Goal: Task Accomplishment & Management: Complete application form

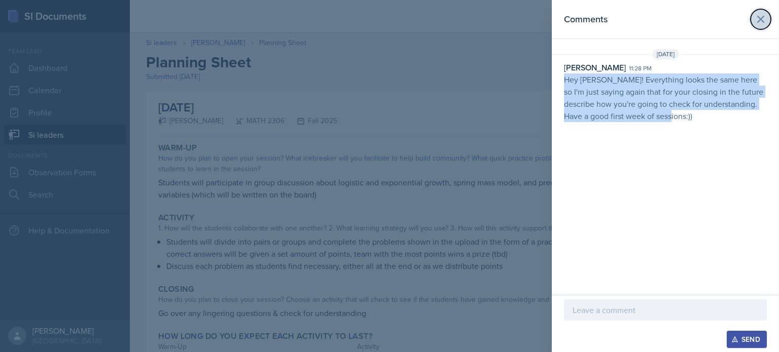
click at [392, 15] on icon at bounding box center [760, 19] width 12 height 12
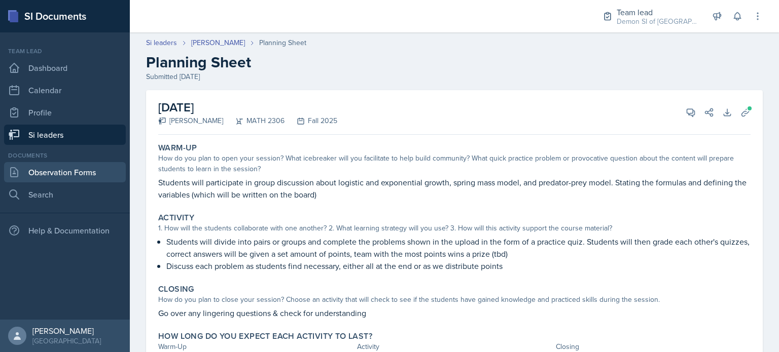
click at [85, 174] on link "Observation Forms" at bounding box center [65, 172] width 122 height 20
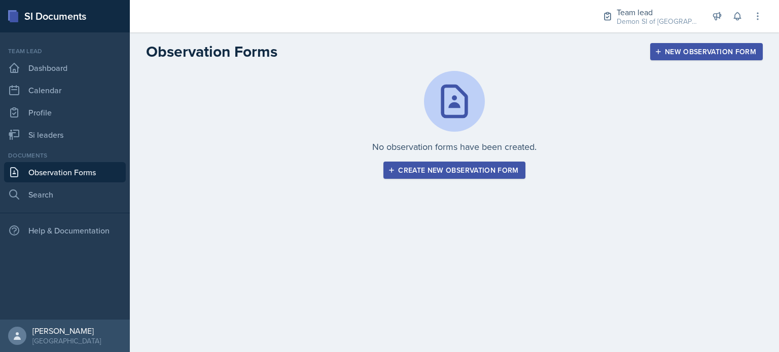
click at [392, 172] on div "Create new observation form" at bounding box center [454, 170] width 128 height 8
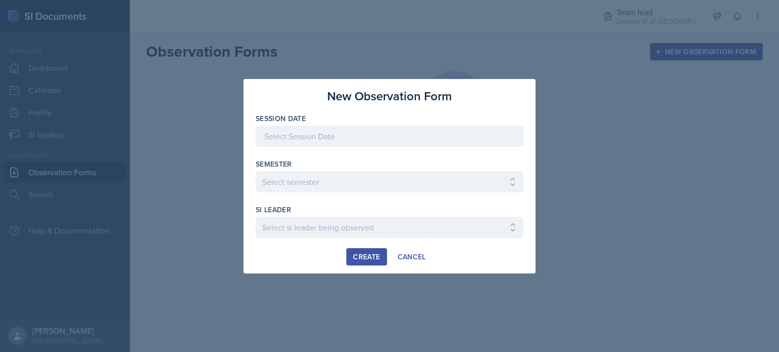
click at [392, 136] on div at bounding box center [389, 136] width 268 height 21
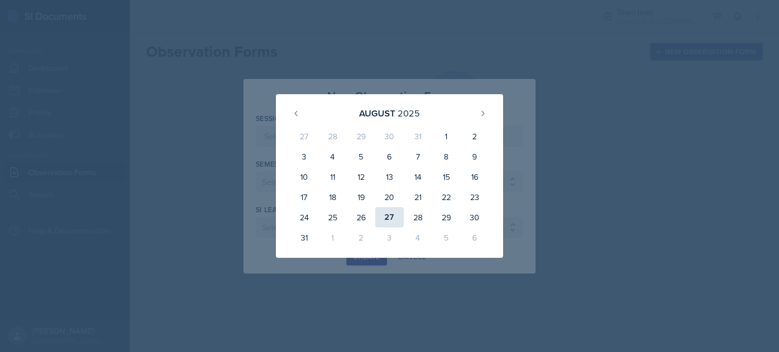
click at [389, 217] on div "27" at bounding box center [389, 217] width 28 height 20
type input "[DATE]"
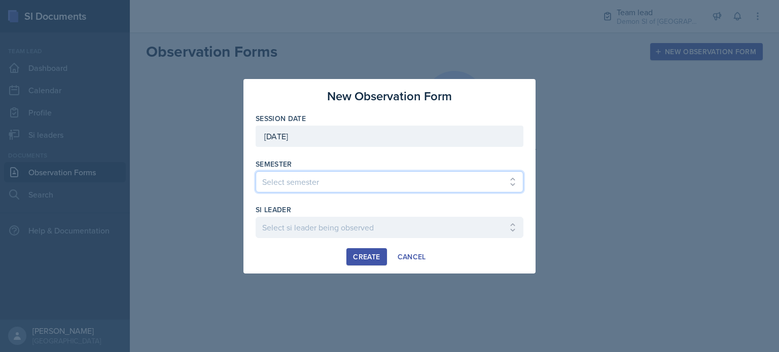
click at [370, 184] on select "Select semester All Spring 2021 Summer 2021 Spring 2022 Fall 2020 Fall 2021 Fal…" at bounding box center [389, 181] width 268 height 21
select select "2bed604d-1099-4043-b1bc-2365e8740244"
click at [255, 171] on select "Select semester All Spring 2021 Summer 2021 Spring 2022 Fall 2020 Fall 2021 Fal…" at bounding box center [389, 181] width 268 height 21
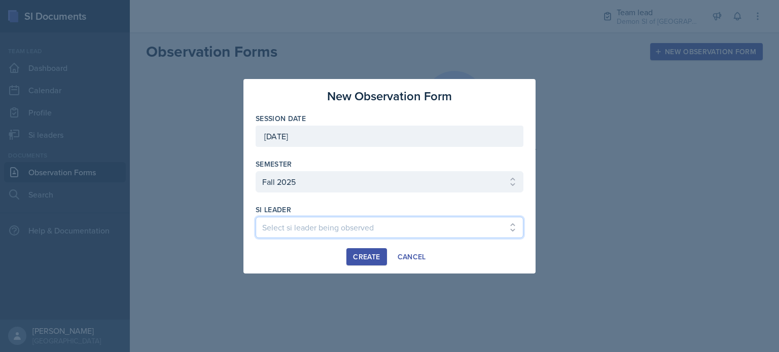
click at [338, 217] on select "Select si leader being observed [PERSON_NAME] / MATH 1190 / Les Mariettables [P…" at bounding box center [389, 227] width 268 height 21
select select "ebe48a16-8bae-49ea-ba20-021c560c188b"
click at [255, 217] on select "Select si leader being observed [PERSON_NAME] / MATH 1190 / Les Mariettables [P…" at bounding box center [389, 227] width 268 height 21
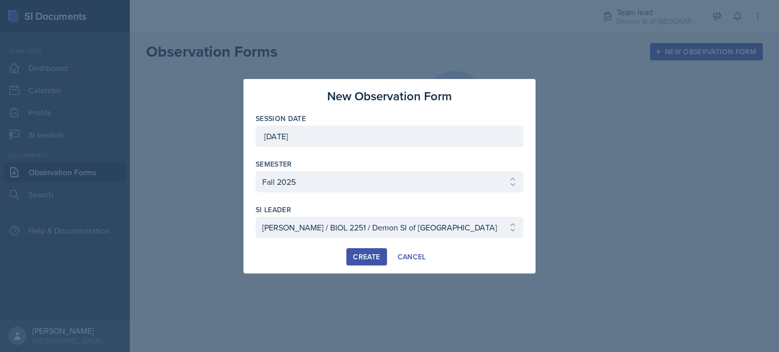
click at [359, 254] on div "Create" at bounding box center [366, 257] width 27 height 8
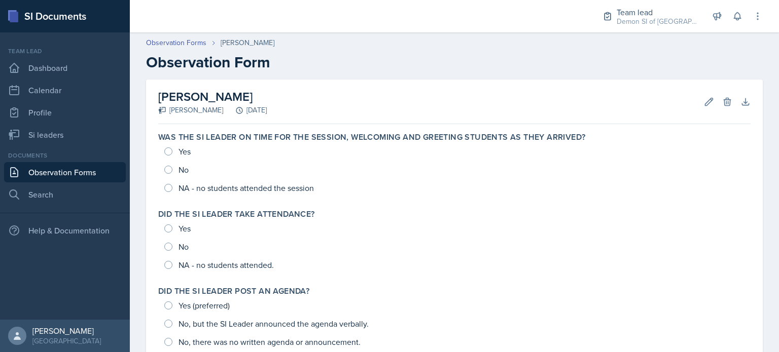
scroll to position [20, 0]
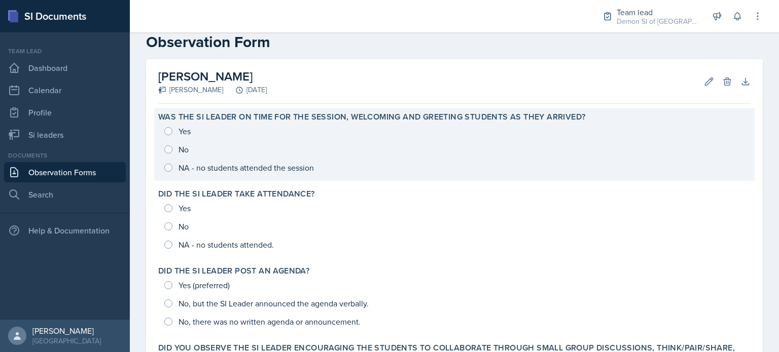
click at [170, 128] on div "Yes No NA - no students attended the session" at bounding box center [454, 149] width 592 height 55
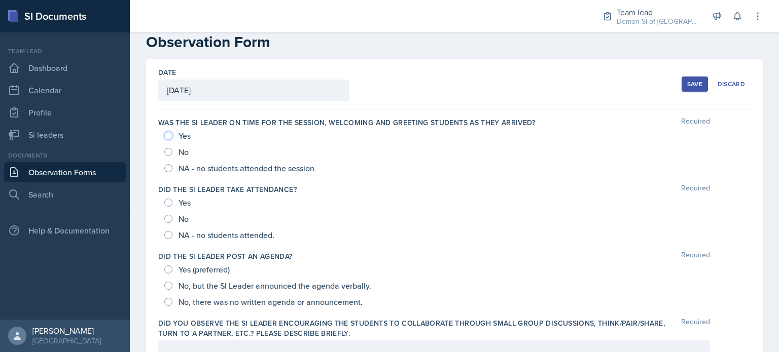
click at [170, 135] on input "Yes" at bounding box center [168, 136] width 8 height 8
radio input "true"
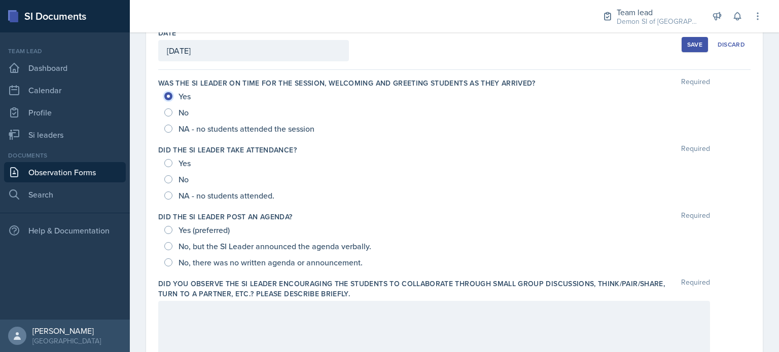
scroll to position [59, 0]
click at [168, 162] on input "Yes" at bounding box center [168, 164] width 8 height 8
radio input "true"
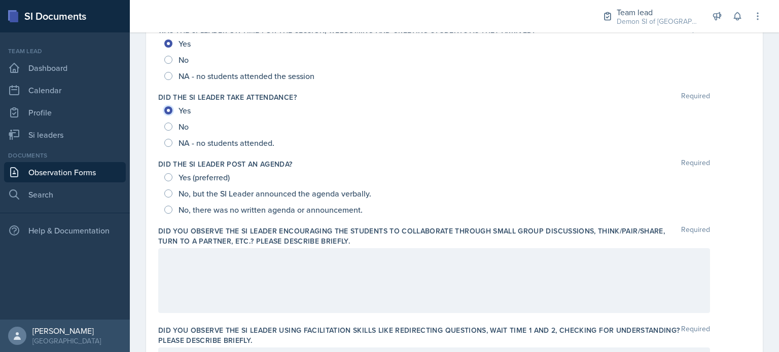
scroll to position [112, 0]
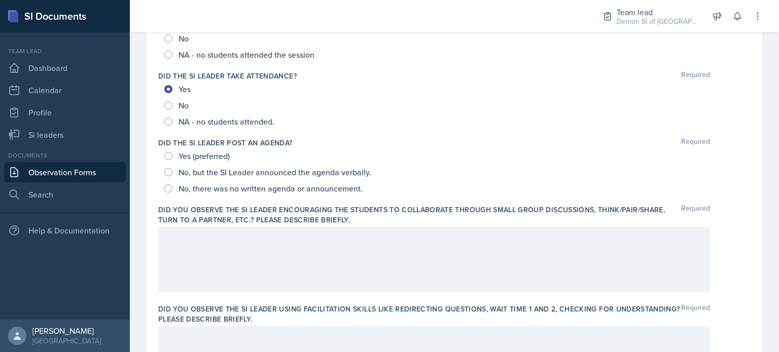
click at [190, 248] on div at bounding box center [434, 259] width 552 height 65
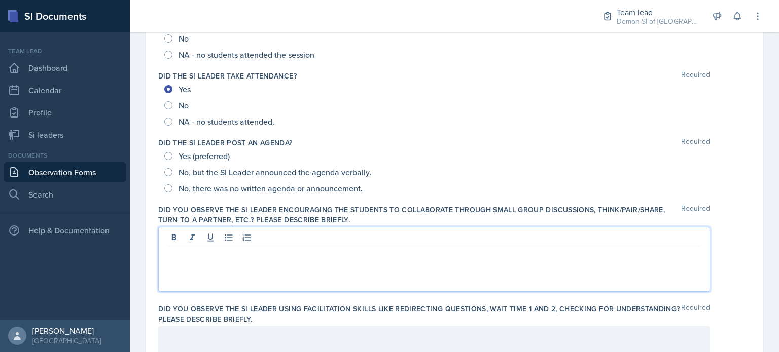
scroll to position [152, 0]
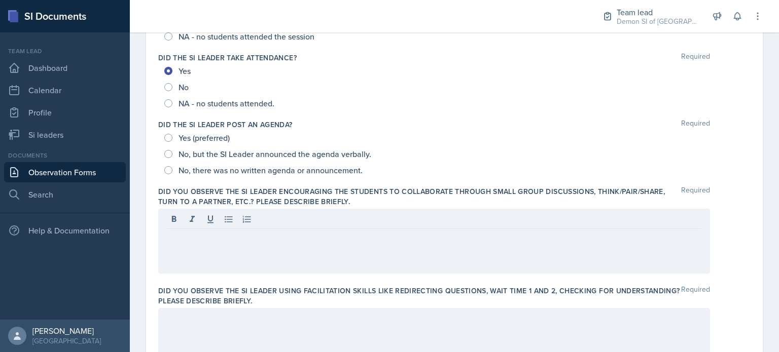
click at [190, 248] on div at bounding box center [434, 241] width 552 height 65
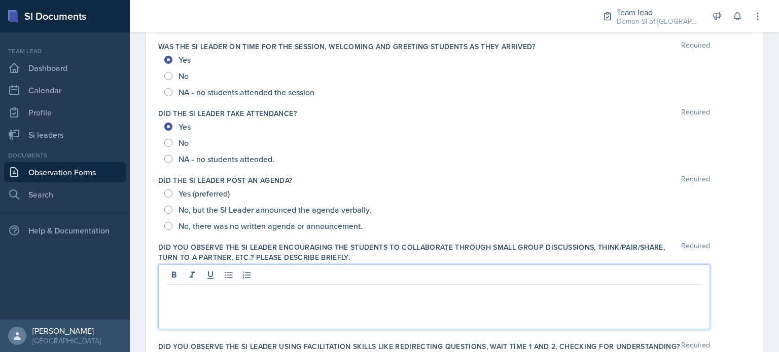
scroll to position [85, 0]
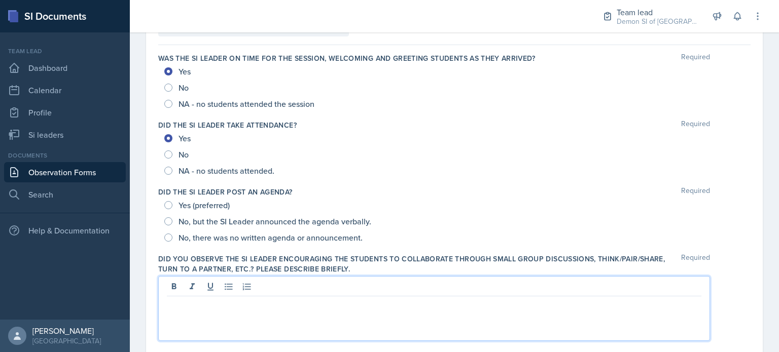
click at [215, 205] on span "Yes (preferred)" at bounding box center [203, 205] width 51 height 10
click at [172, 205] on input "Yes (preferred)" at bounding box center [168, 205] width 8 height 8
radio input "true"
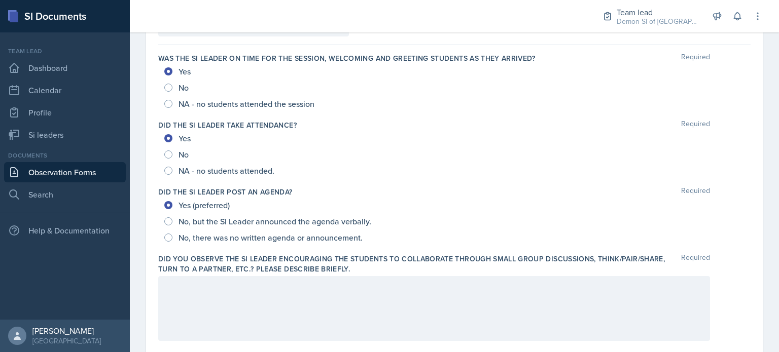
click at [262, 286] on div at bounding box center [434, 308] width 552 height 65
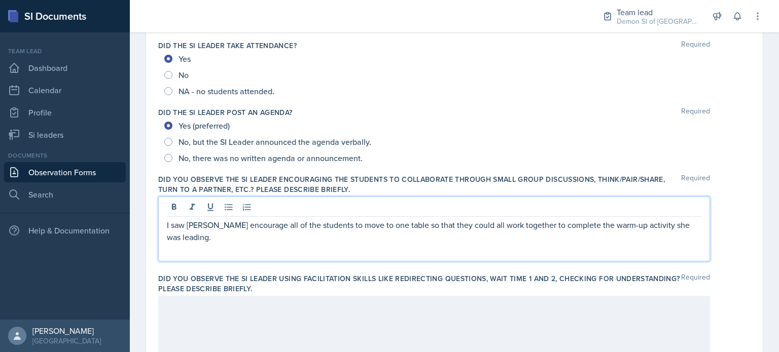
scroll to position [165, 0]
click at [392, 223] on p "I saw [PERSON_NAME] encourage all of the students to move to one table so that …" at bounding box center [434, 230] width 534 height 24
click at [392, 224] on p "I saw [PERSON_NAME] encourage all of the students to move to one table so that …" at bounding box center [434, 230] width 534 height 24
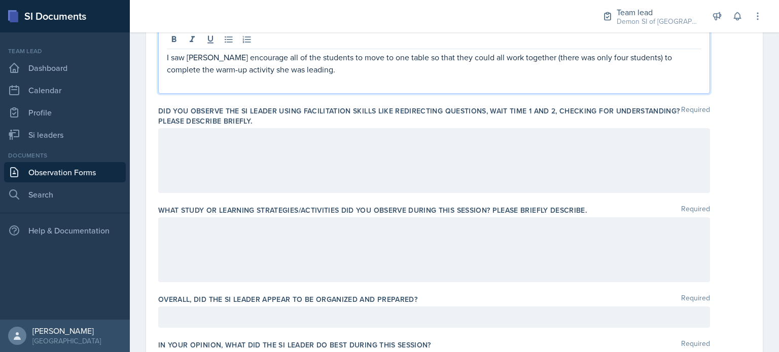
scroll to position [332, 0]
click at [392, 148] on div at bounding box center [434, 161] width 552 height 65
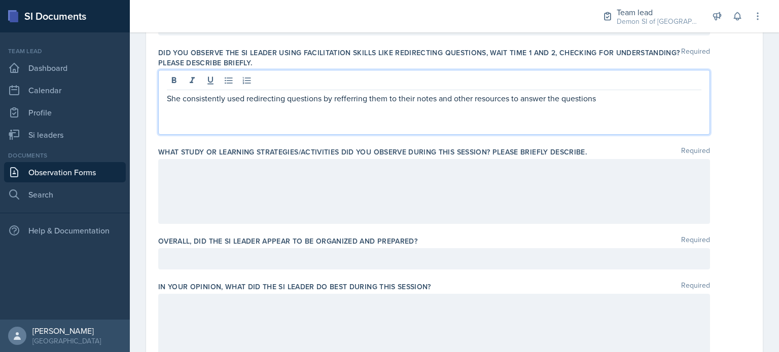
click at [270, 166] on p at bounding box center [434, 170] width 534 height 12
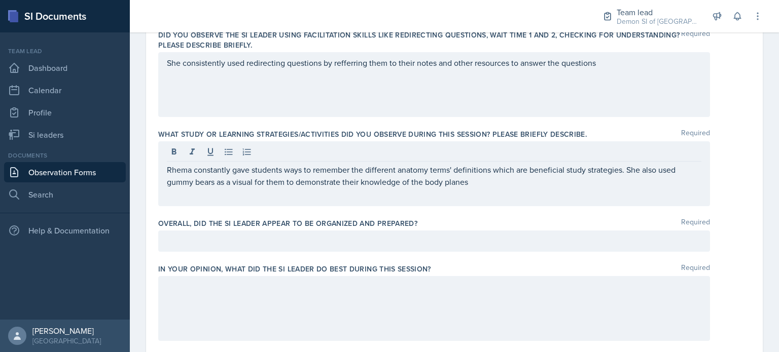
click at [392, 191] on div "Rhema constantly gave students ways to remember the different anatomy terms' de…" at bounding box center [434, 173] width 552 height 65
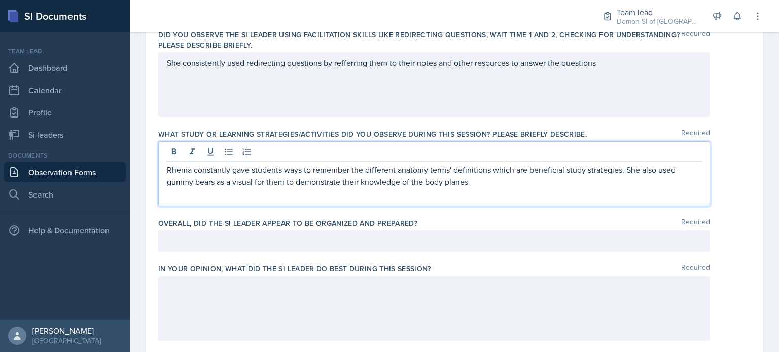
click at [392, 188] on div "Rhema constantly gave students ways to remember the different anatomy terms' de…" at bounding box center [434, 173] width 552 height 65
click at [392, 184] on p "Rhema constantly gave students ways to remember the different anatomy terms' de…" at bounding box center [434, 176] width 534 height 24
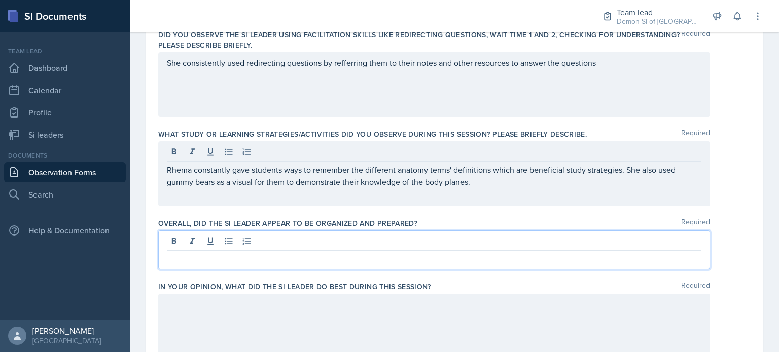
click at [392, 241] on div at bounding box center [434, 250] width 552 height 39
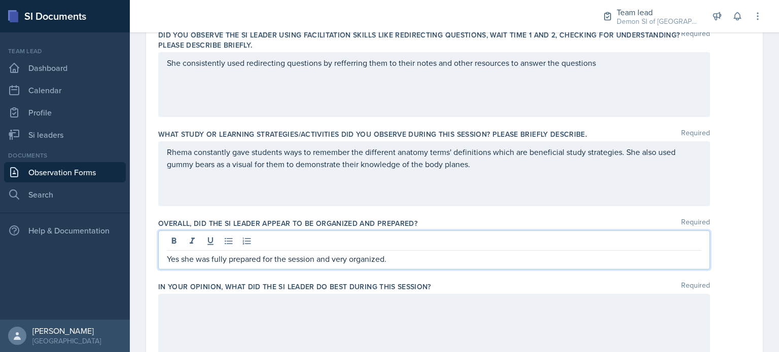
click at [333, 306] on div at bounding box center [434, 326] width 552 height 65
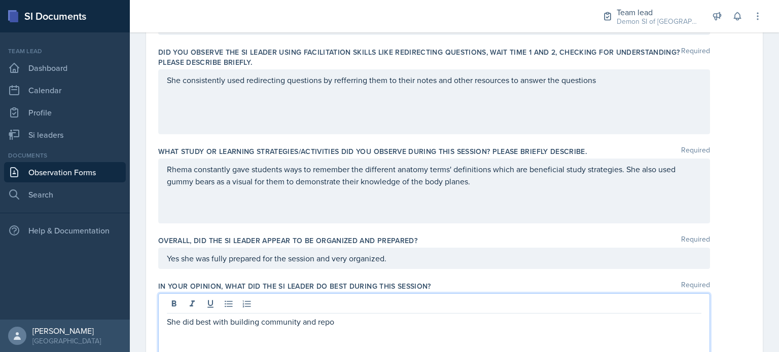
scroll to position [393, 0]
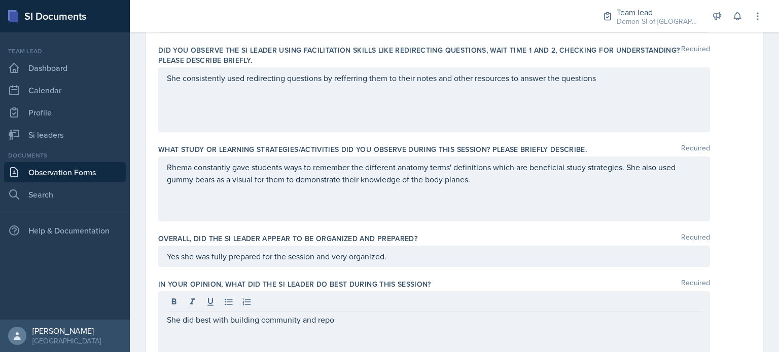
click at [333, 306] on div at bounding box center [434, 303] width 534 height 17
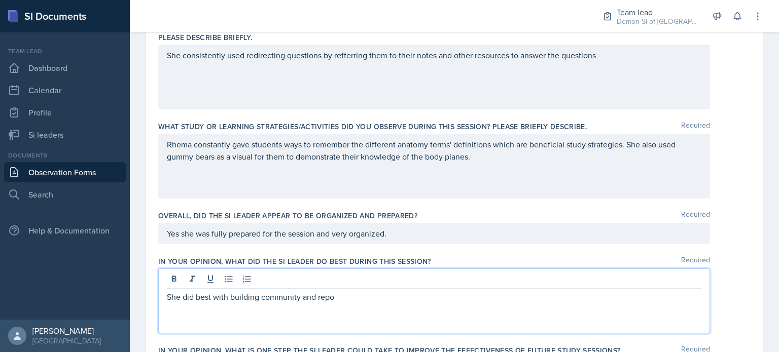
scroll to position [419, 0]
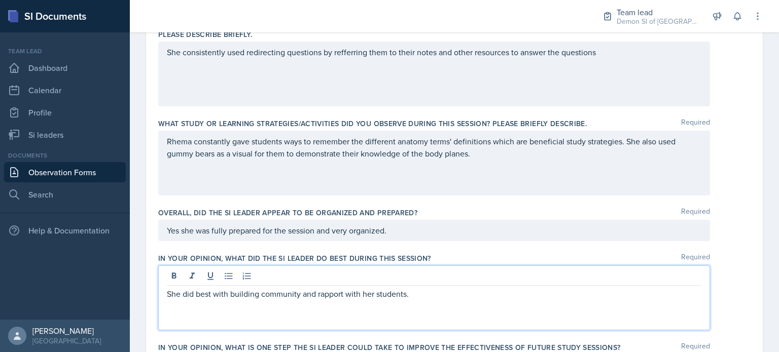
click at [392, 47] on div "She consistently used redirecting questions by refferring them to their notes a…" at bounding box center [434, 74] width 552 height 65
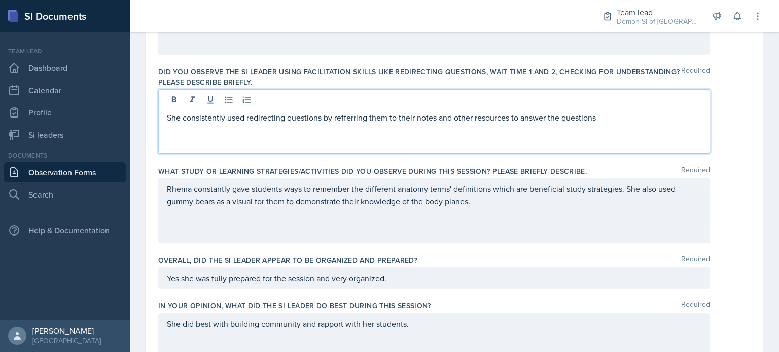
scroll to position [371, 0]
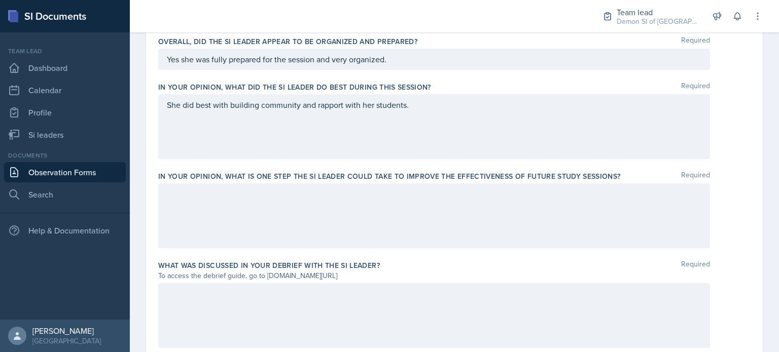
click at [392, 216] on div at bounding box center [434, 216] width 552 height 65
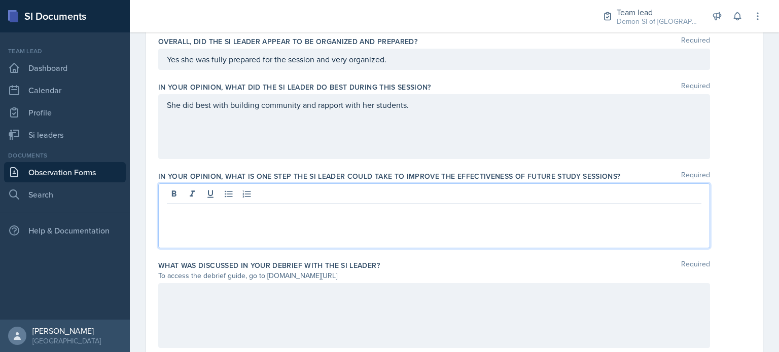
scroll to position [608, 0]
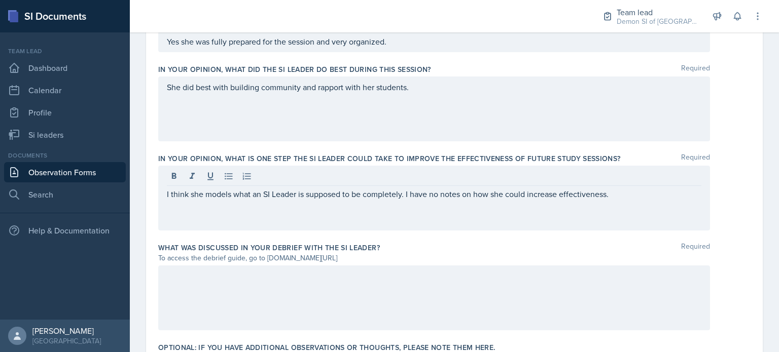
click at [392, 253] on div "To access the debrief guide, go to [DOMAIN_NAME][URL]" at bounding box center [434, 258] width 552 height 11
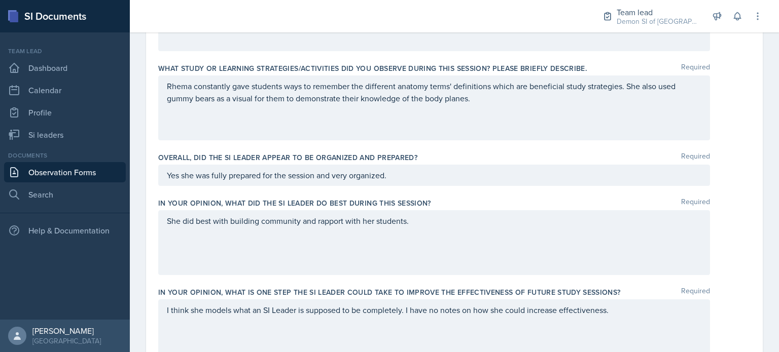
scroll to position [715, 0]
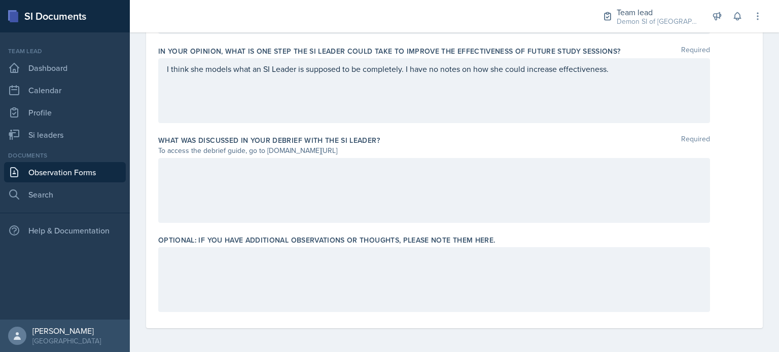
click at [385, 188] on div at bounding box center [434, 190] width 552 height 65
drag, startPoint x: 380, startPoint y: 148, endPoint x: 266, endPoint y: 149, distance: 114.6
click at [266, 149] on div "To access the debrief guide, go to [DOMAIN_NAME][URL]" at bounding box center [434, 150] width 552 height 11
copy div "[DOMAIN_NAME][URL]"
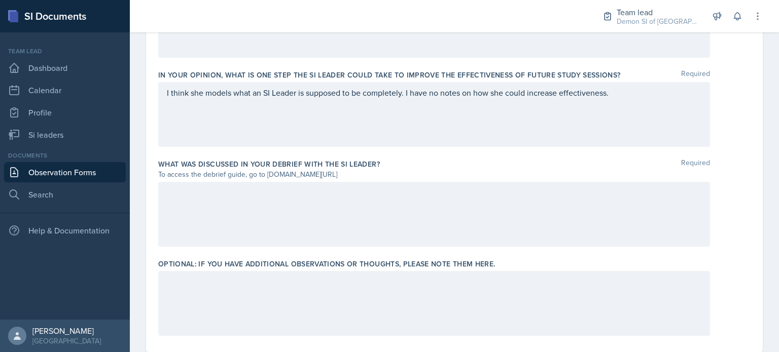
scroll to position [689, 0]
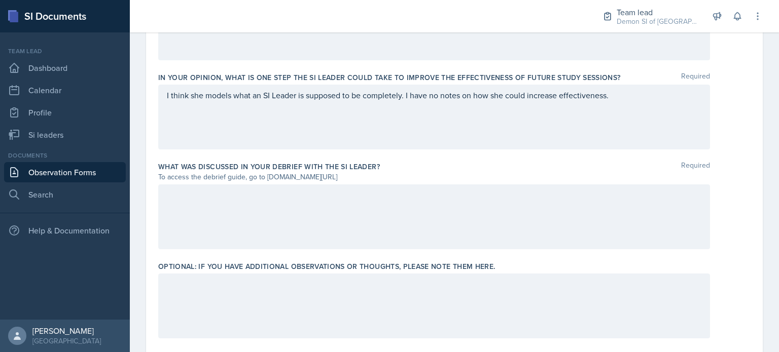
click at [392, 92] on p "I think she models what an SI Leader is supposed to be completely. I have no no…" at bounding box center [434, 95] width 534 height 12
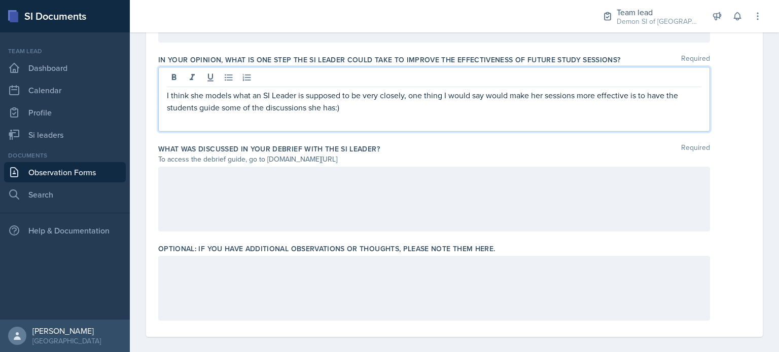
scroll to position [715, 0]
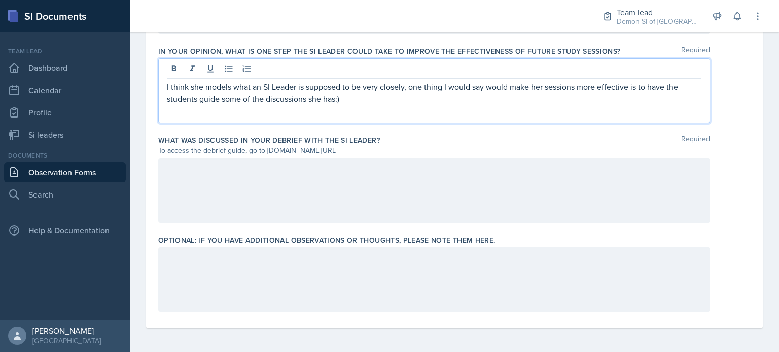
click at [392, 203] on div at bounding box center [434, 190] width 552 height 65
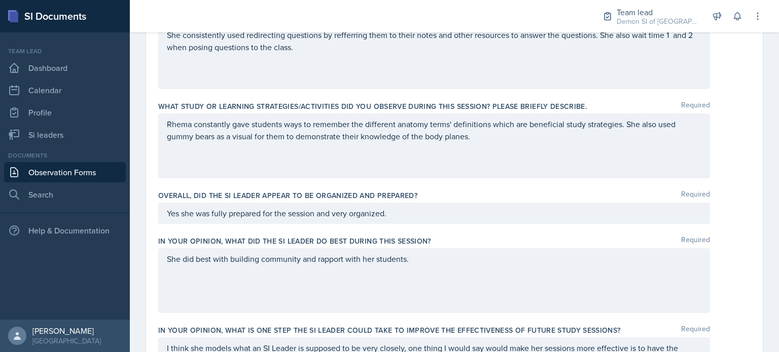
scroll to position [446, 0]
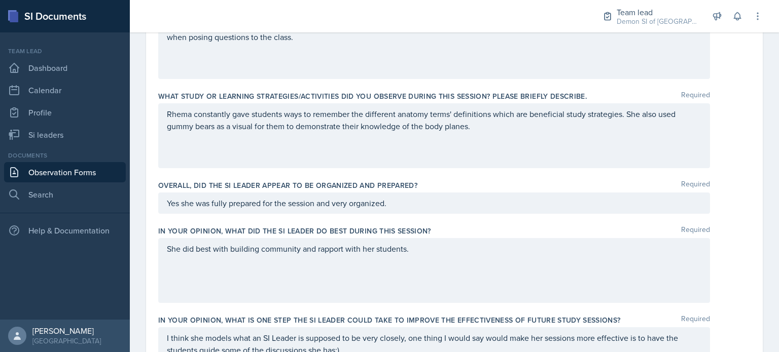
click at [392, 128] on p "Rhema constantly gave students ways to remember the different anatomy terms' de…" at bounding box center [434, 120] width 534 height 24
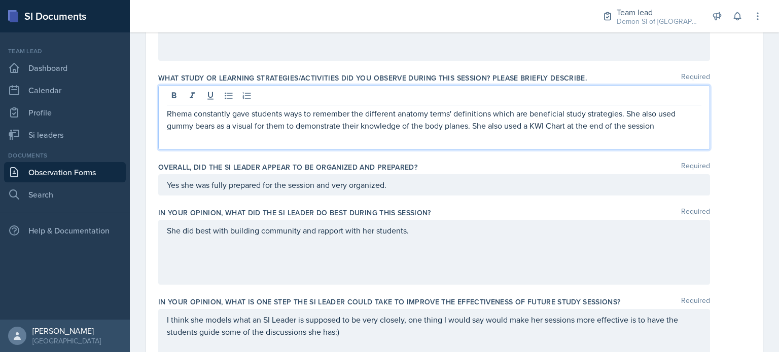
click at [392, 127] on p "Rhema constantly gave students ways to remember the different anatomy terms' de…" at bounding box center [434, 119] width 534 height 24
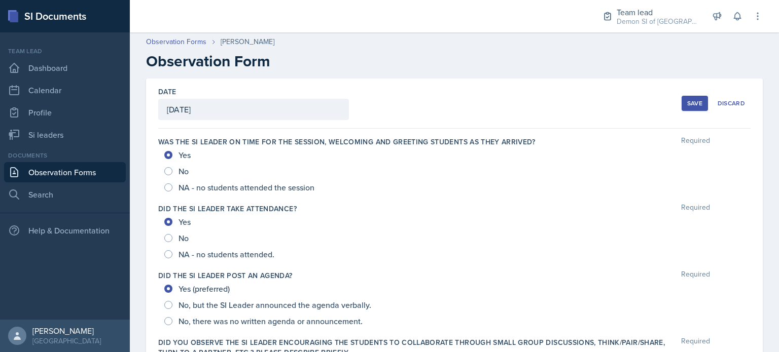
scroll to position [1, 0]
click at [392, 97] on button "Save" at bounding box center [694, 103] width 26 height 15
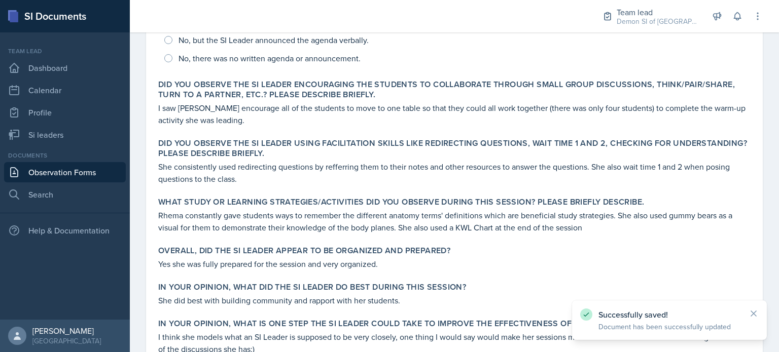
scroll to position [440, 0]
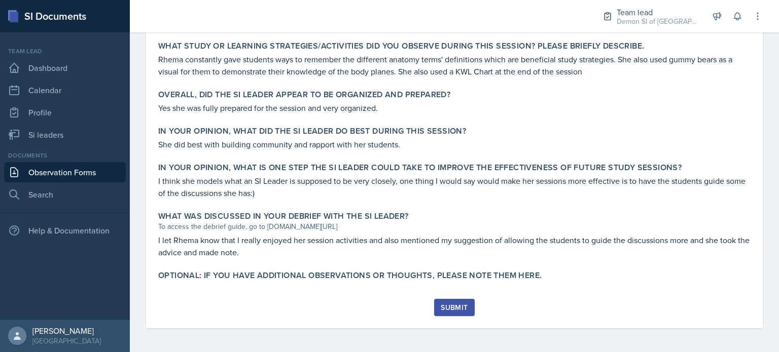
click at [392, 308] on div "Submit" at bounding box center [454, 308] width 27 height 8
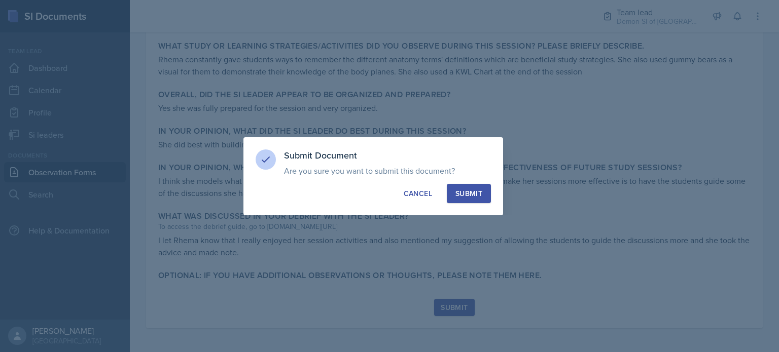
click at [392, 199] on button "Submit" at bounding box center [469, 193] width 44 height 19
radio input "true"
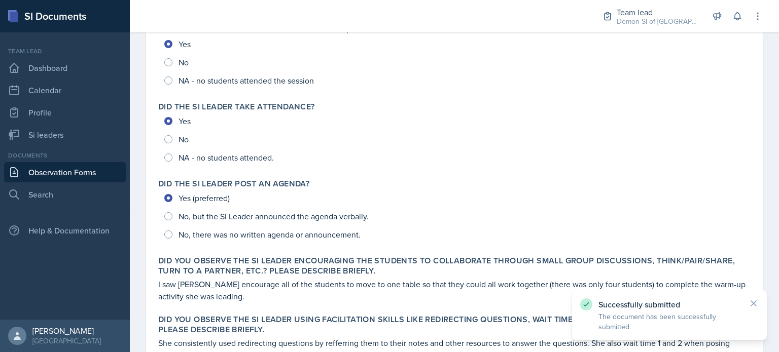
scroll to position [0, 0]
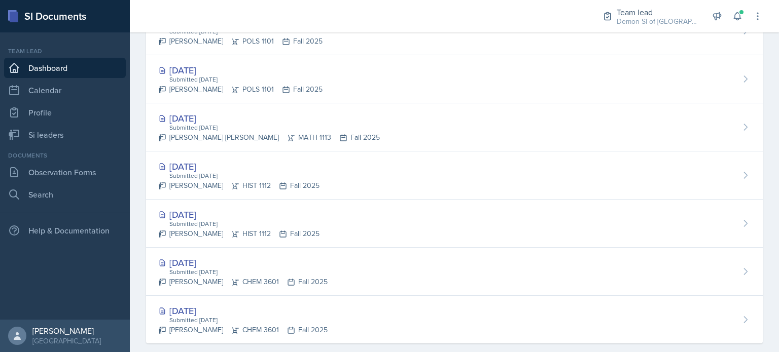
scroll to position [527, 0]
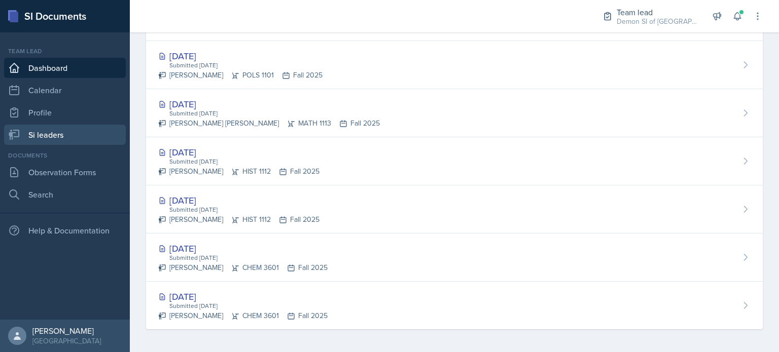
click at [56, 130] on link "Si leaders" at bounding box center [65, 135] width 122 height 20
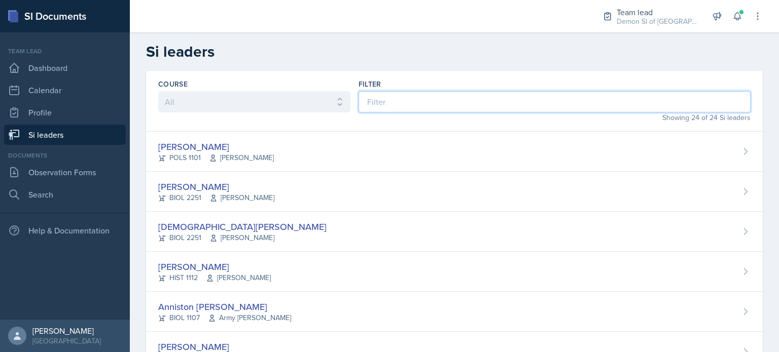
click at [401, 106] on input at bounding box center [554, 101] width 392 height 21
type input "n"
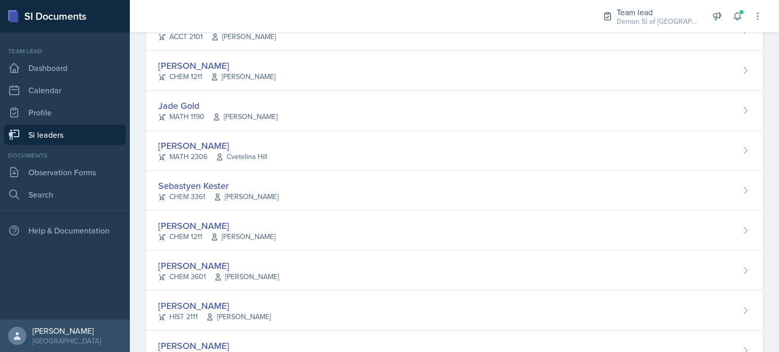
scroll to position [447, 0]
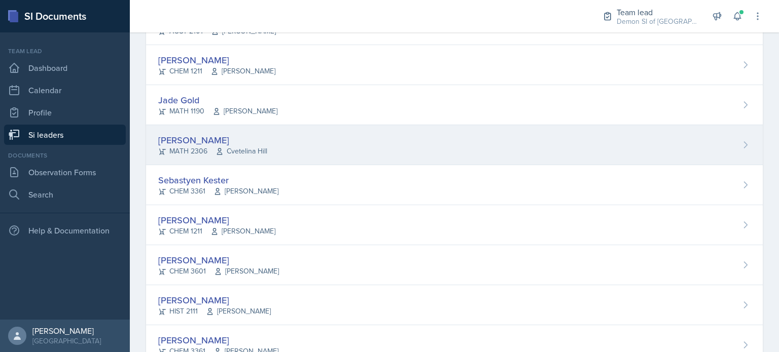
click at [382, 142] on div "Julian Jahde MATH 2306 Cvetelina Hill" at bounding box center [454, 145] width 616 height 40
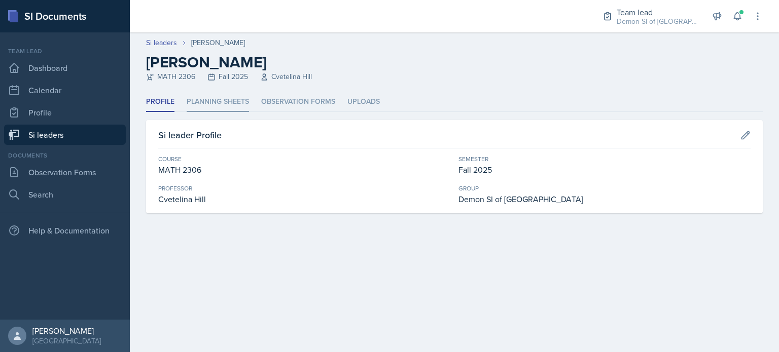
click at [209, 100] on li "Planning Sheets" at bounding box center [218, 102] width 62 height 20
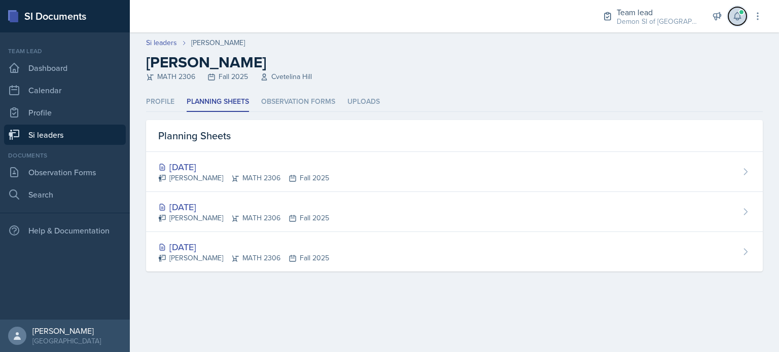
click at [739, 18] on icon at bounding box center [737, 17] width 7 height 8
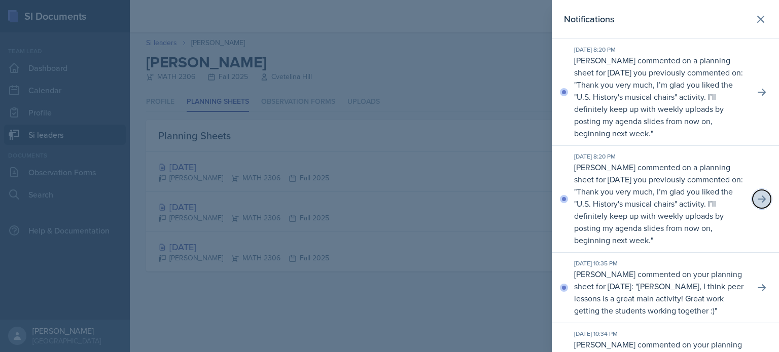
click at [752, 198] on button at bounding box center [761, 199] width 18 height 18
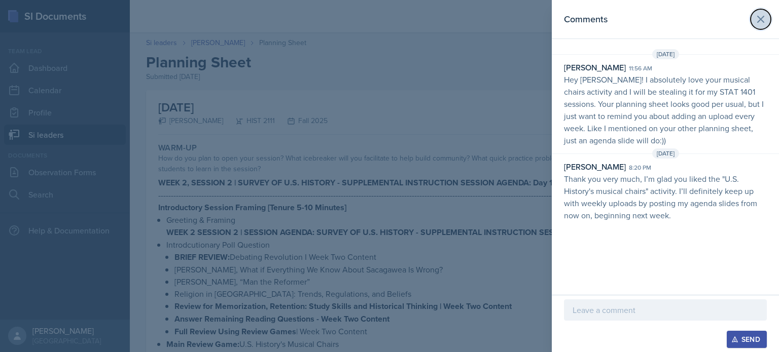
click at [756, 24] on icon at bounding box center [760, 19] width 12 height 12
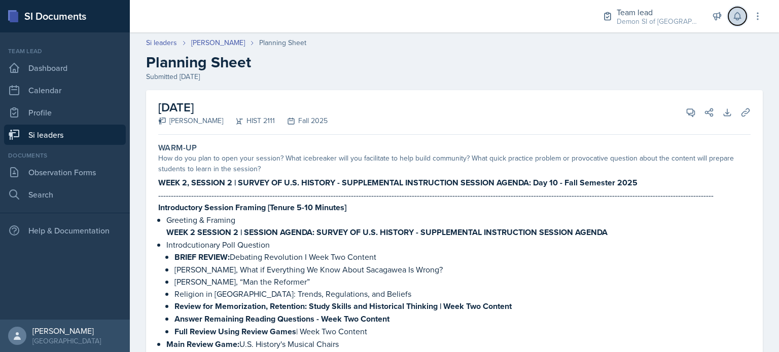
click at [736, 17] on icon at bounding box center [737, 16] width 10 height 10
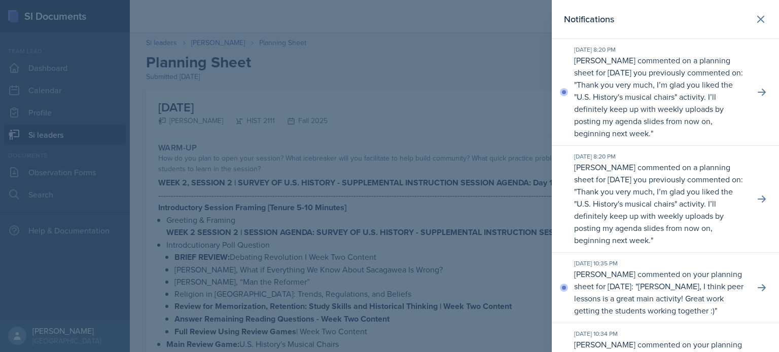
click at [709, 94] on p "Thank you very much, I’m glad you liked the "U.S. History's musical chairs" act…" at bounding box center [653, 109] width 159 height 60
click at [764, 96] on div "Aug 26th, 2025 8:20 PM Jonathan Westmoreland commented on a planning sheet for …" at bounding box center [665, 92] width 227 height 107
click at [758, 92] on icon at bounding box center [761, 92] width 10 height 10
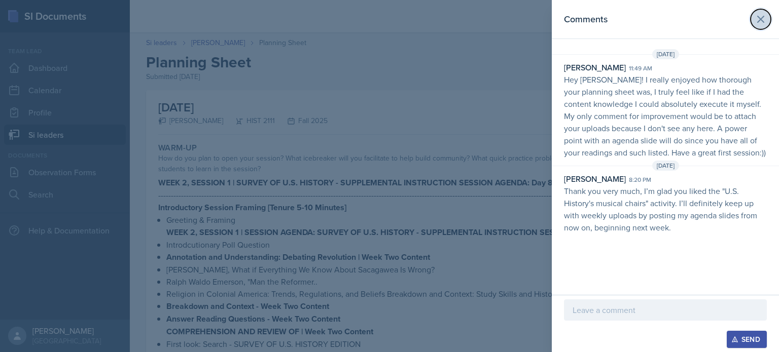
click at [755, 18] on icon at bounding box center [760, 19] width 12 height 12
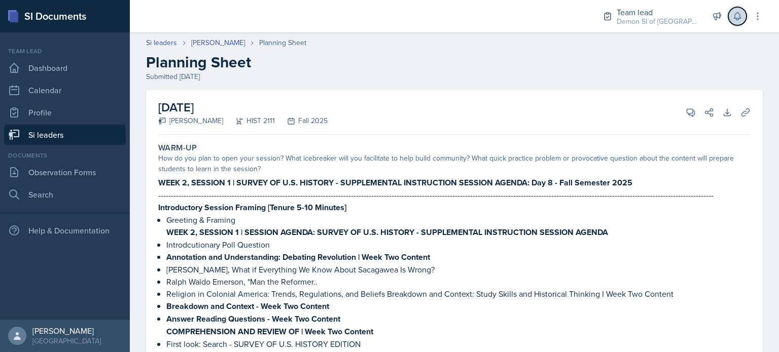
click at [734, 18] on icon at bounding box center [737, 17] width 7 height 8
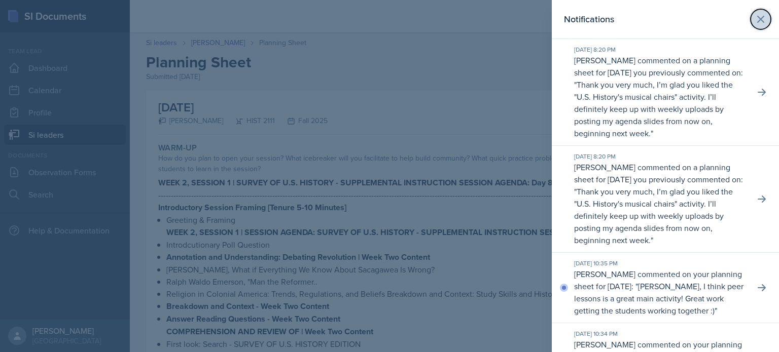
click at [750, 9] on button at bounding box center [760, 19] width 20 height 20
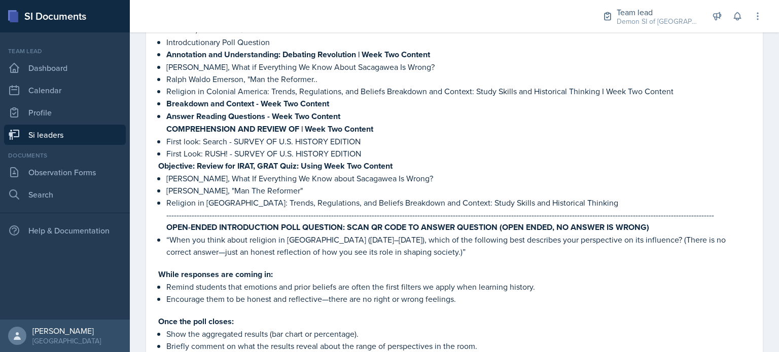
scroll to position [219, 0]
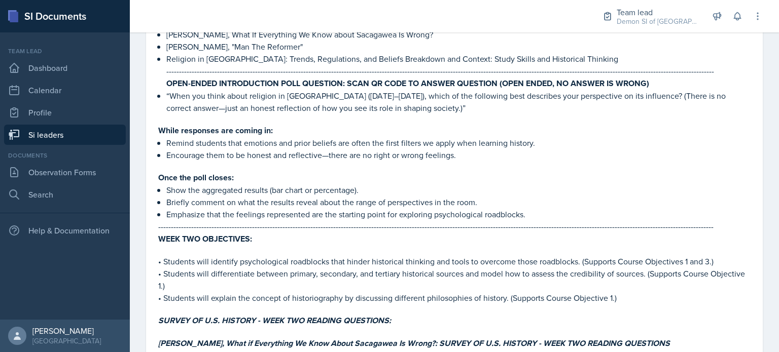
scroll to position [349, 0]
